Goal: Information Seeking & Learning: Learn about a topic

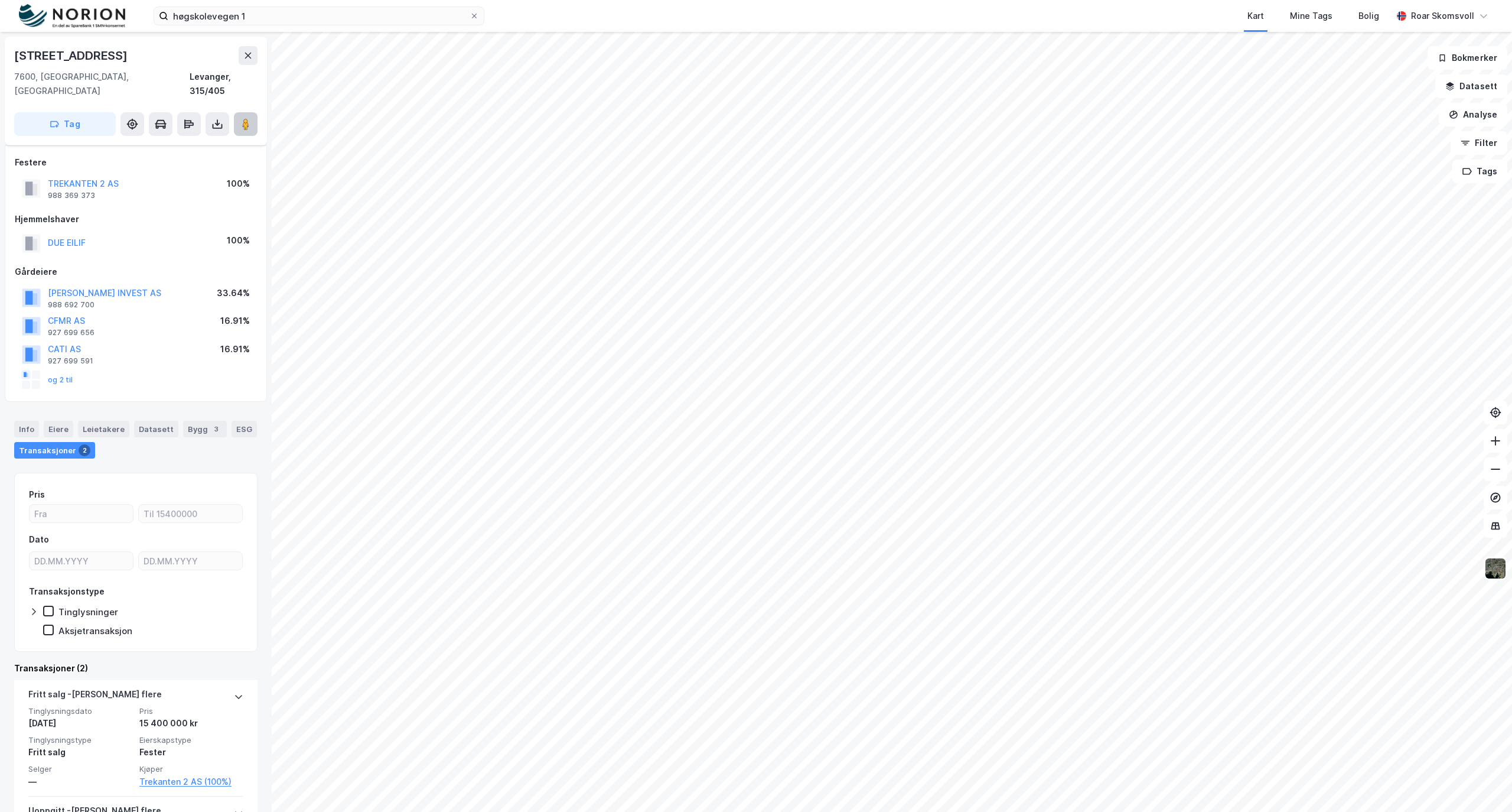
scroll to position [100, 0]
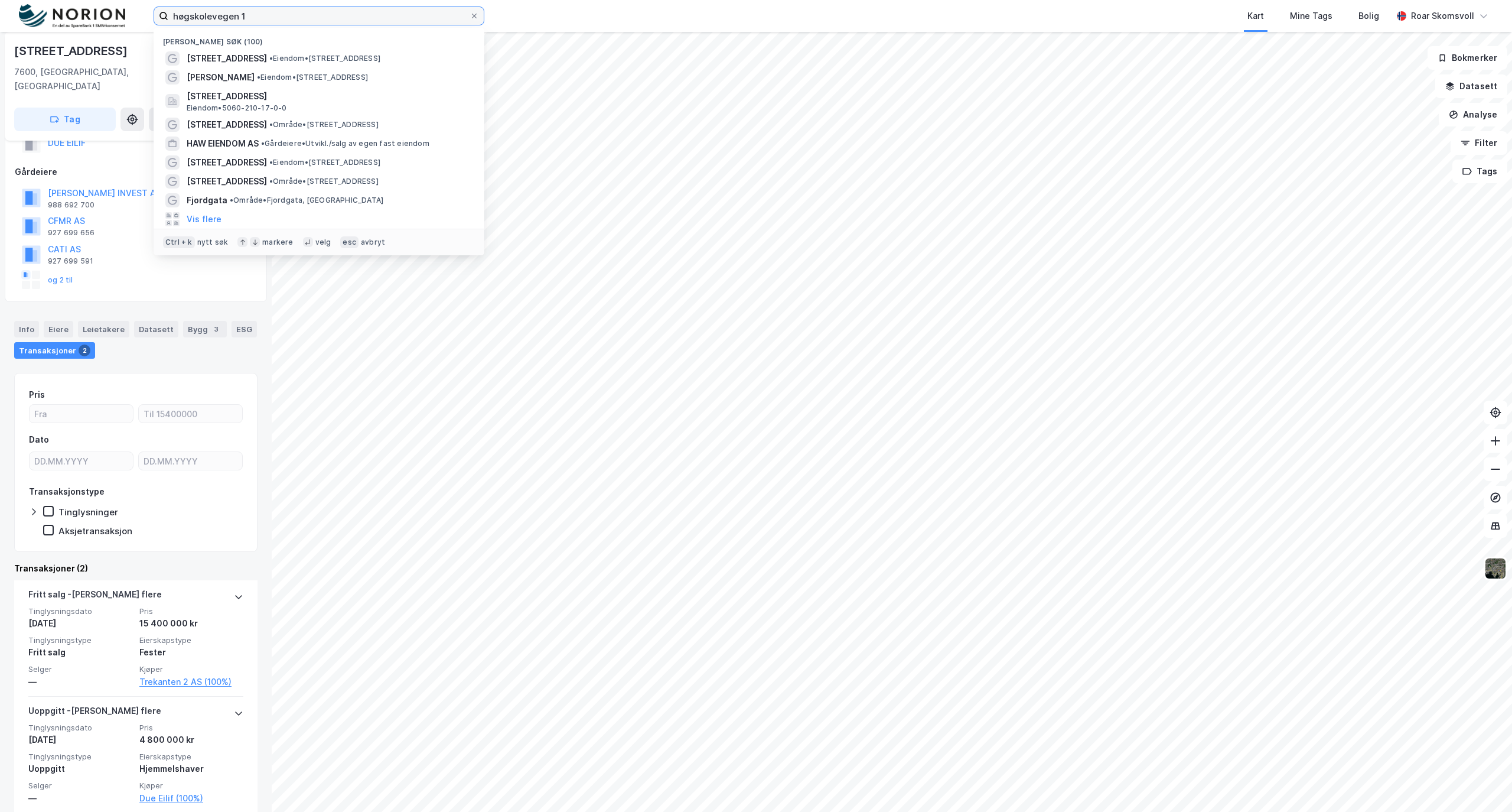
drag, startPoint x: 288, startPoint y: 14, endPoint x: 0, endPoint y: -13, distance: 289.3
click at [0, 0] on html "høgskolevegen 1 Nylige søk (100) [STREET_ADDRESS] • Eiendom • [STREET_ADDRESS] …" at bounding box center [756, 406] width 1512 height 812
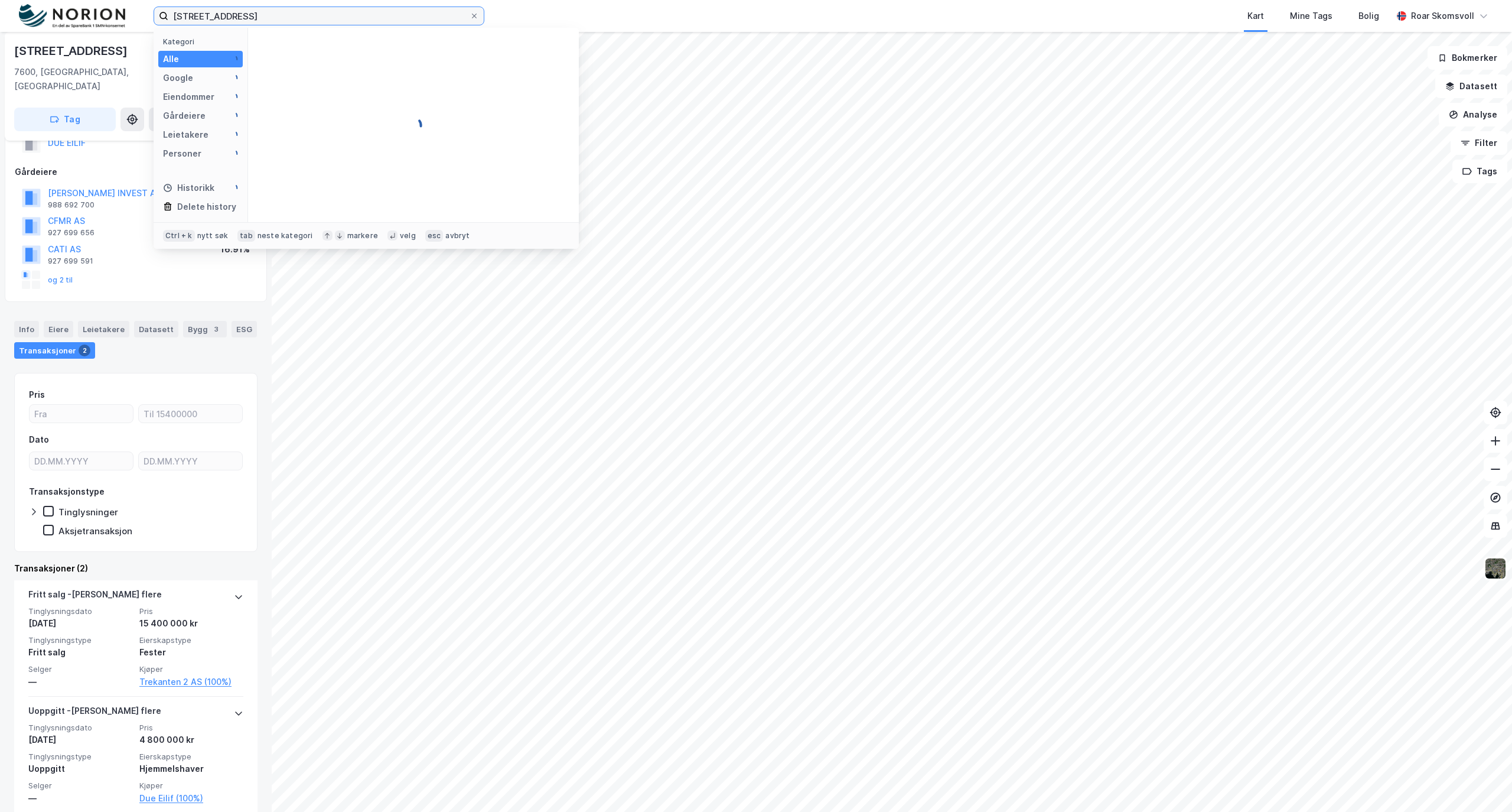
type input "[STREET_ADDRESS]"
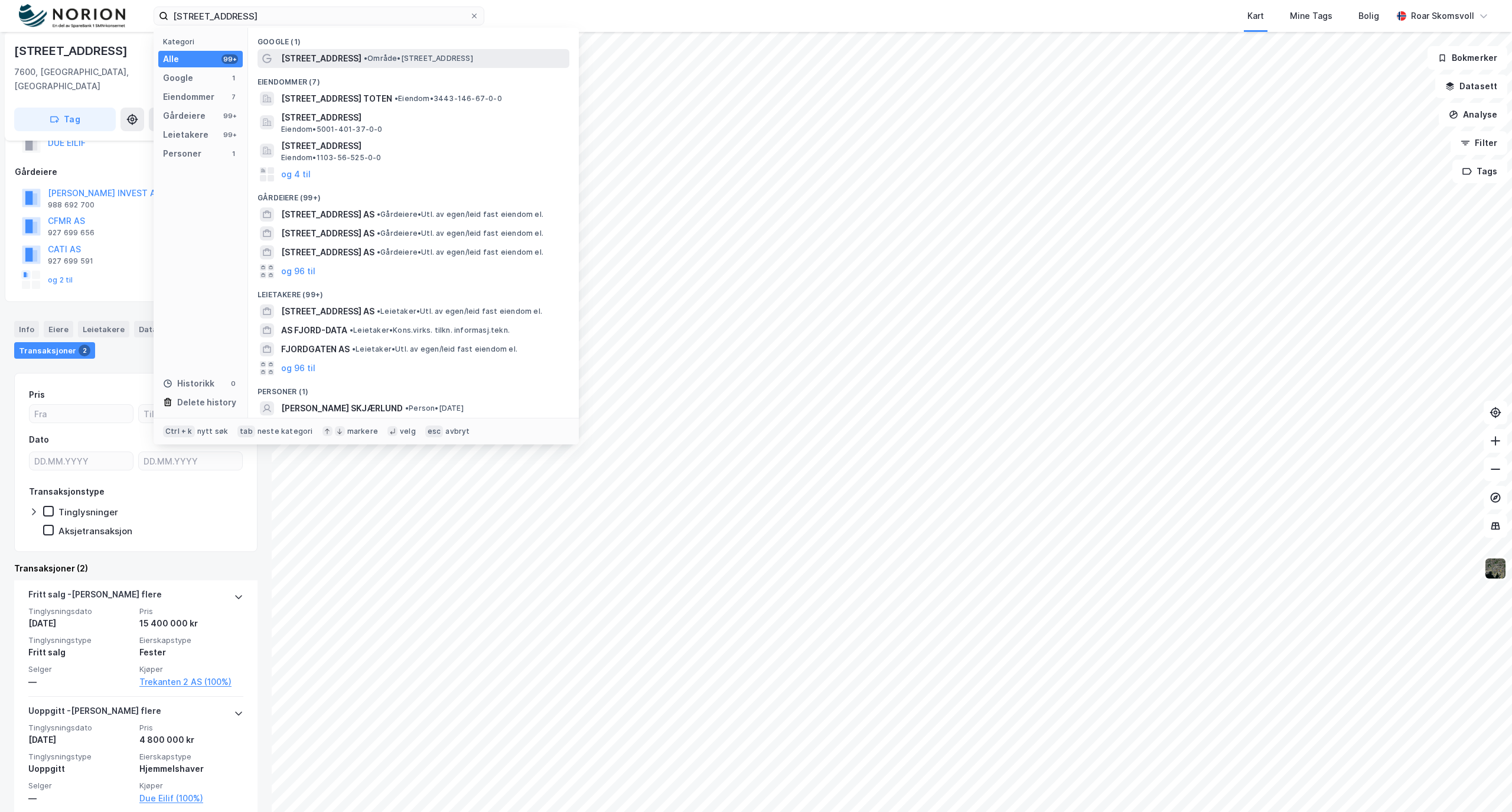
click at [325, 58] on span "[STREET_ADDRESS]" at bounding box center [321, 58] width 81 height 14
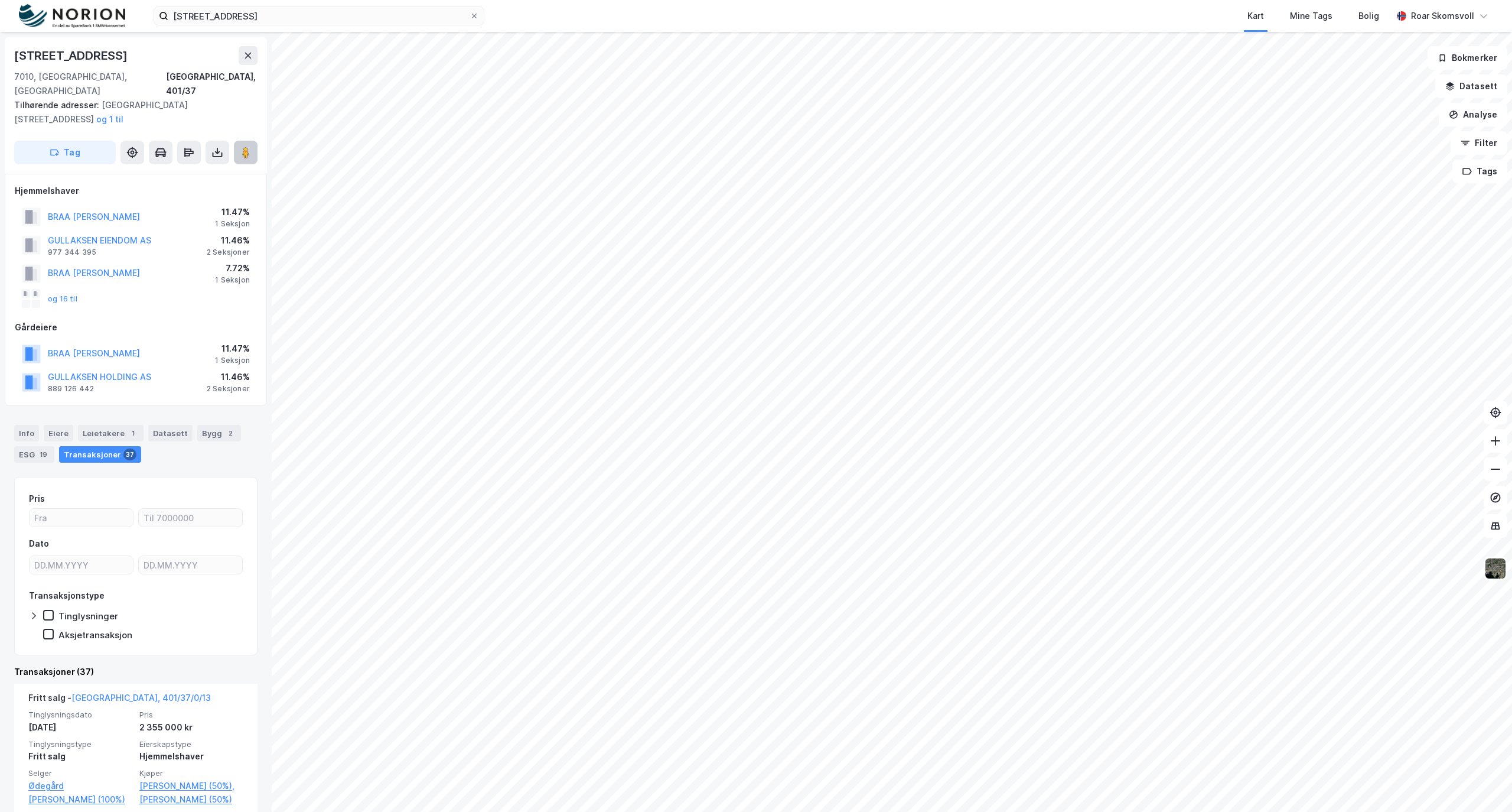
click at [246, 147] on image at bounding box center [245, 153] width 7 height 12
drag, startPoint x: 162, startPoint y: 360, endPoint x: 36, endPoint y: 366, distance: 126.1
click at [36, 368] on div "GULLAKSEN HOLDING AS 889 126 442 11.46% 2 Seksjoner" at bounding box center [136, 382] width 242 height 28
click at [251, 147] on icon at bounding box center [246, 153] width 12 height 12
